Goal: Task Accomplishment & Management: Manage account settings

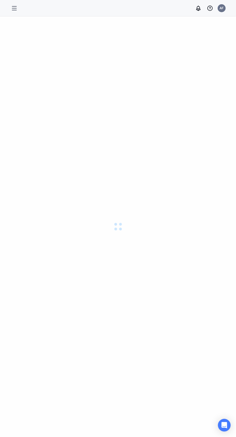
click at [13, 8] on icon "Hamburger" at bounding box center [14, 8] width 4 height 4
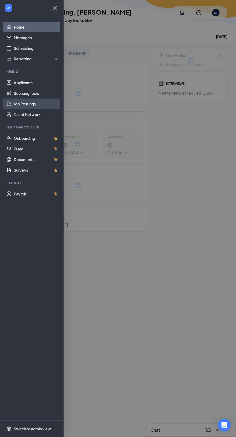
click at [14, 105] on link "Job Postings" at bounding box center [36, 104] width 45 height 11
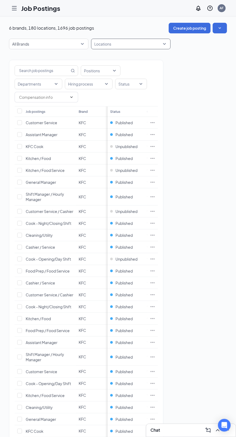
click at [95, 44] on input "search" at bounding box center [94, 44] width 1 height 8
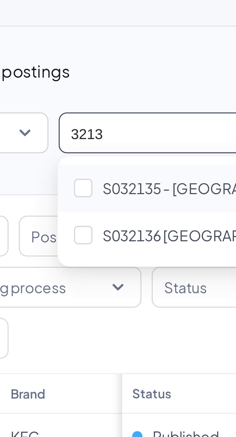
type input "32135"
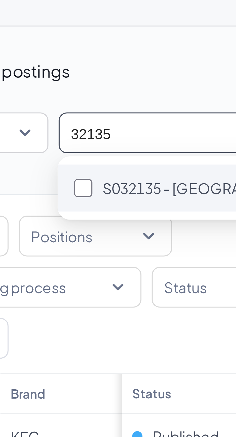
click at [97, 60] on div at bounding box center [97, 58] width 5 height 5
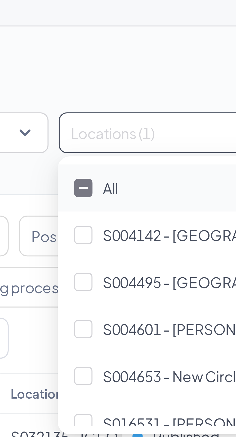
click at [93, 28] on div "8 job postings Create job posting" at bounding box center [118, 28] width 218 height 11
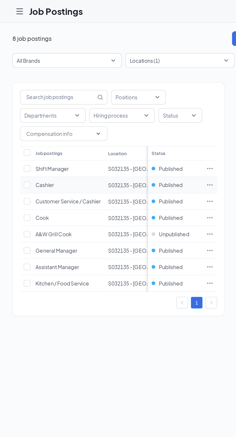
click at [153, 133] on icon "Ellipses" at bounding box center [152, 134] width 5 height 5
click at [157, 149] on li "Edit job posting" at bounding box center [189, 145] width 79 height 12
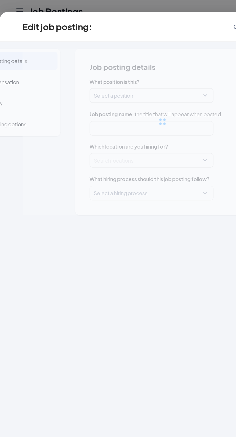
type input "Cashier"
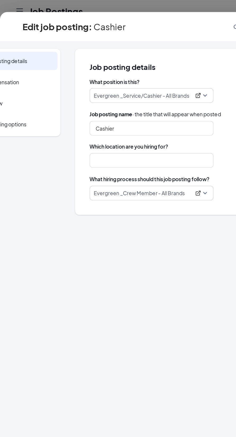
type input "S032135 - [GEOGRAPHIC_DATA], [GEOGRAPHIC_DATA]"
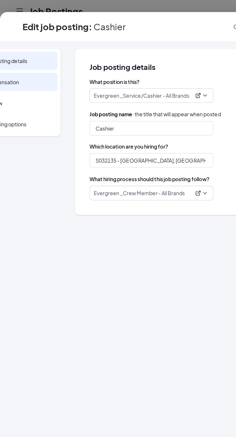
click at [8, 59] on span "Compensation" at bounding box center [12, 59] width 49 height 5
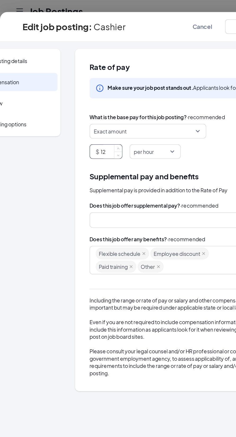
click at [75, 112] on input "12" at bounding box center [80, 110] width 15 height 10
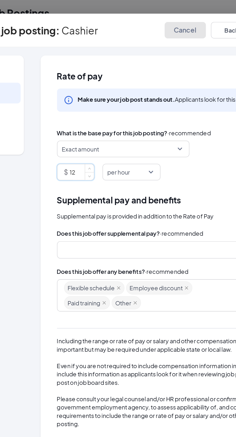
click at [141, 19] on span "Cancel" at bounding box center [147, 19] width 14 height 5
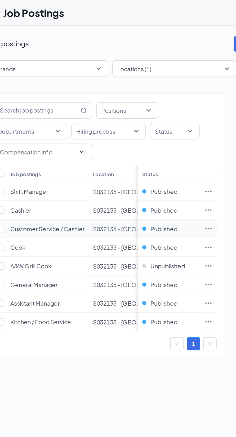
click at [152, 147] on icon "Ellipses" at bounding box center [152, 146] width 5 height 5
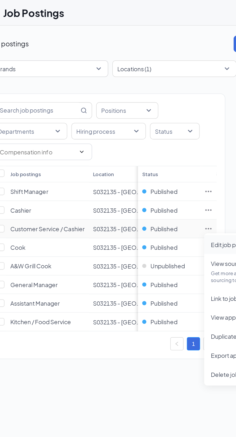
click at [158, 157] on span "Edit job posting" at bounding box center [167, 156] width 27 height 5
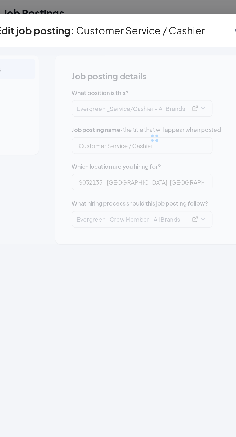
type input "Customer Service / Cashier"
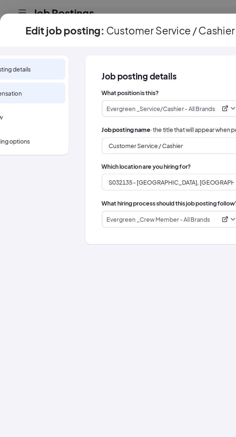
click at [8, 60] on span "Compensation" at bounding box center [12, 59] width 49 height 5
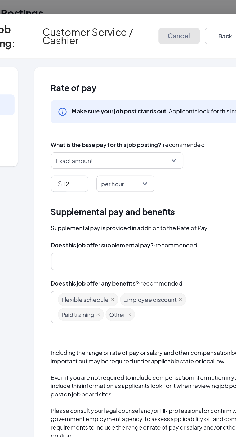
click at [150, 24] on span "Cancel" at bounding box center [147, 22] width 14 height 5
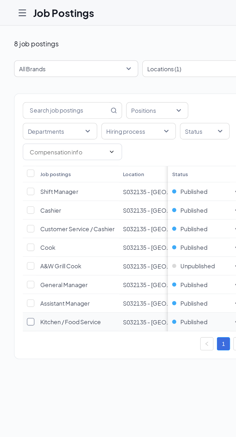
click at [19, 207] on input "checkbox" at bounding box center [19, 206] width 5 height 5
checkbox input "true"
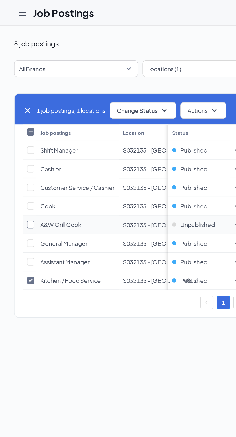
click at [20, 144] on input "checkbox" at bounding box center [19, 143] width 5 height 5
checkbox input "true"
click at [19, 132] on input "checkbox" at bounding box center [19, 132] width 5 height 5
checkbox input "true"
click at [20, 120] on input "checkbox" at bounding box center [19, 120] width 5 height 5
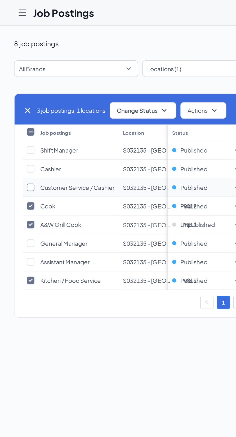
checkbox input "true"
click at [21, 108] on input "checkbox" at bounding box center [19, 108] width 5 height 5
checkbox input "true"
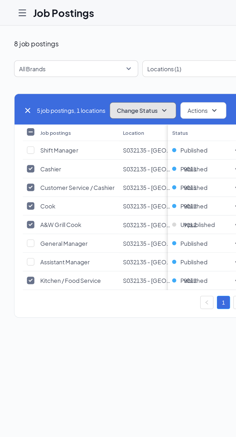
click at [83, 71] on span "Change Status" at bounding box center [88, 71] width 26 height 4
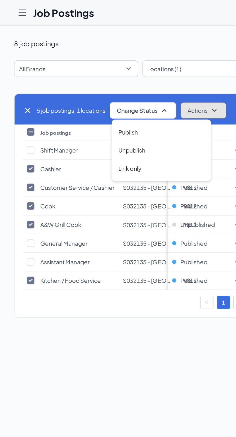
click at [123, 73] on span "Actions" at bounding box center [126, 70] width 13 height 5
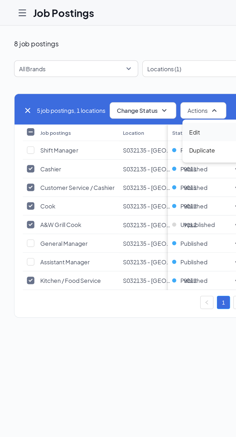
click at [123, 84] on span "Edit" at bounding box center [124, 84] width 7 height 5
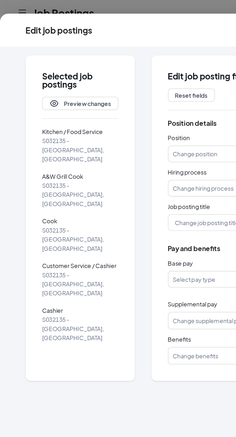
scroll to position [0, 9]
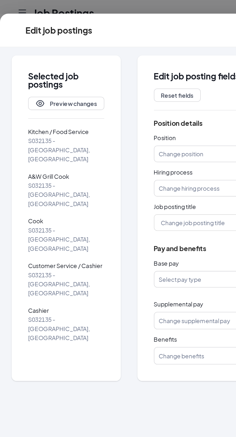
click at [105, 179] on input "search" at bounding box center [139, 179] width 75 height 10
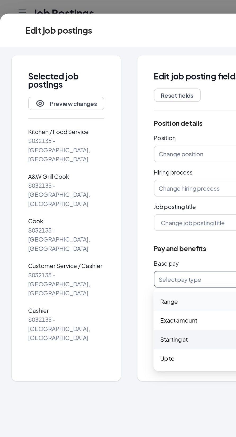
click at [111, 220] on div "Starting at" at bounding box center [140, 217] width 85 height 12
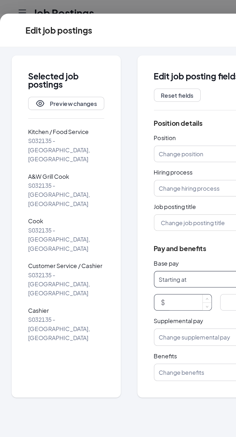
click at [112, 195] on input at bounding box center [121, 194] width 29 height 10
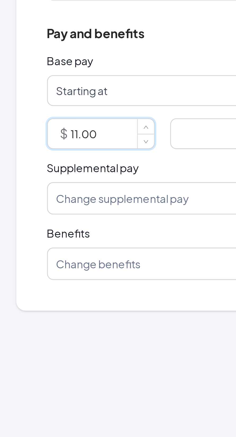
click at [145, 193] on input "search" at bounding box center [157, 194] width 27 height 10
type input "11"
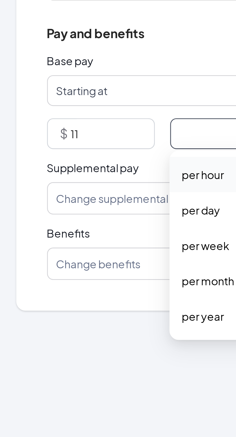
click at [148, 211] on div "per hour" at bounding box center [159, 208] width 37 height 12
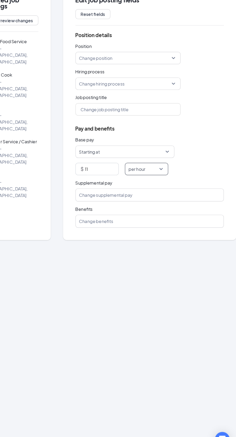
scroll to position [0, 0]
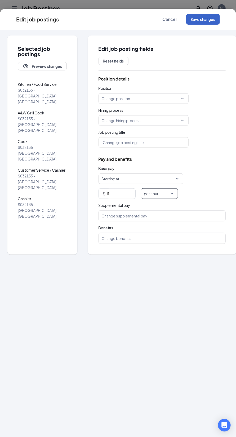
click at [197, 20] on button "Save changes" at bounding box center [203, 19] width 34 height 11
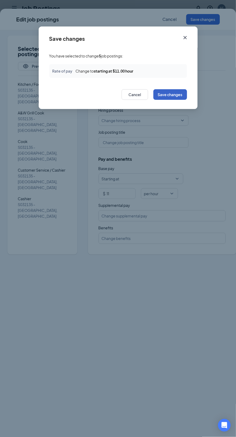
click at [166, 94] on button "Save changes" at bounding box center [170, 94] width 34 height 11
checkbox input "false"
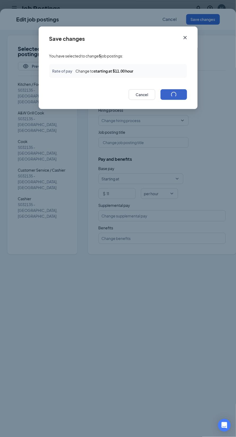
checkbox input "false"
